Goal: Navigation & Orientation: Find specific page/section

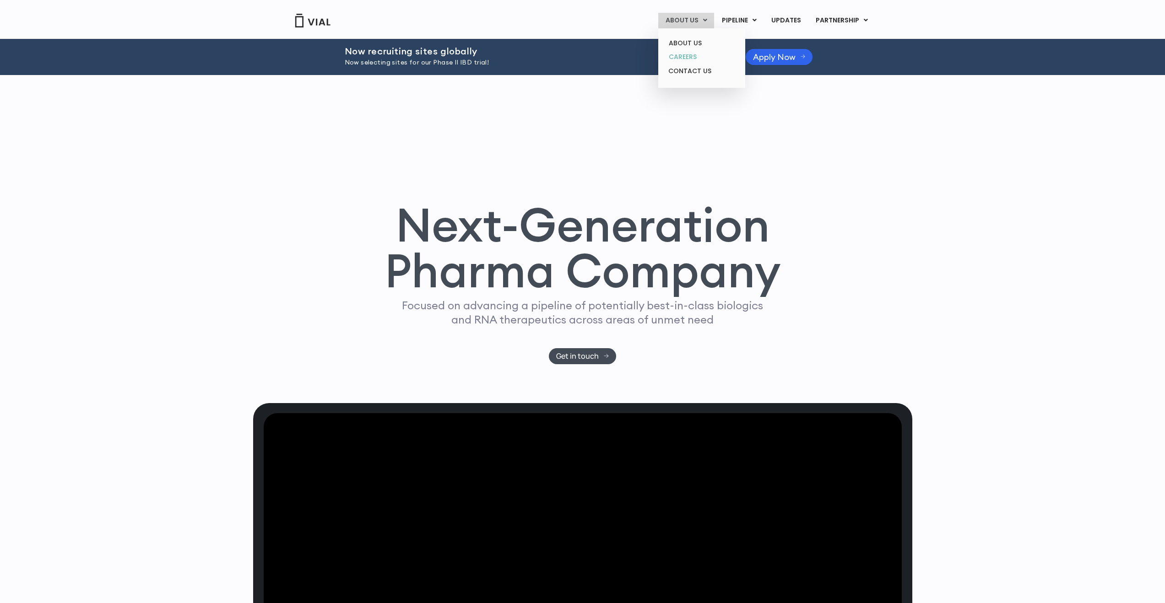
click at [690, 58] on link "CAREERS" at bounding box center [701, 57] width 80 height 14
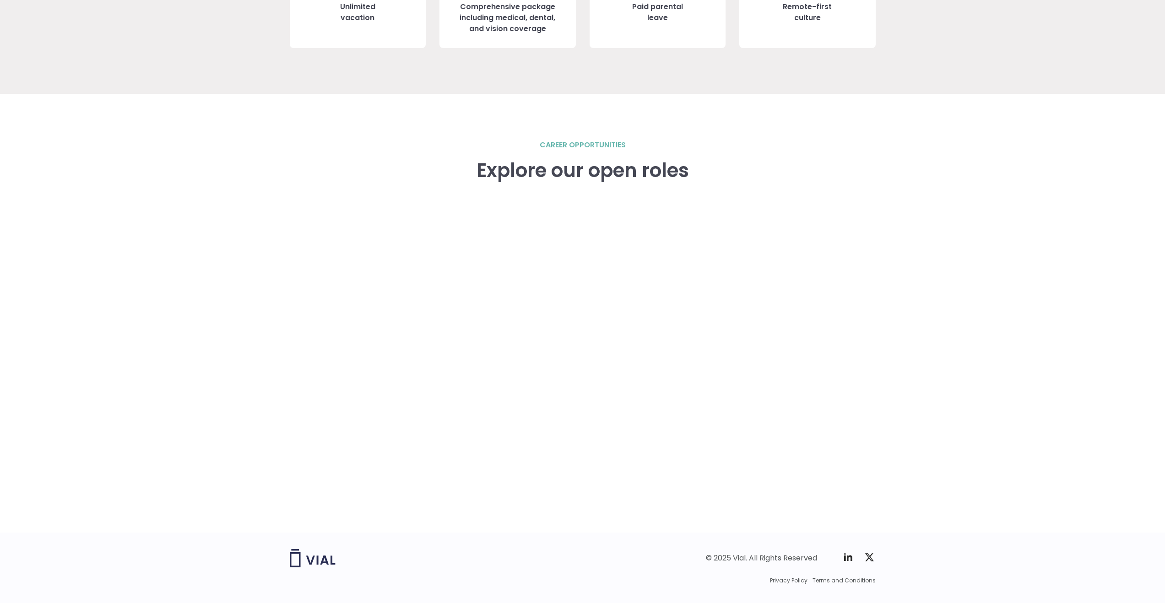
scroll to position [1191, 0]
